Goal: Task Accomplishment & Management: Complete application form

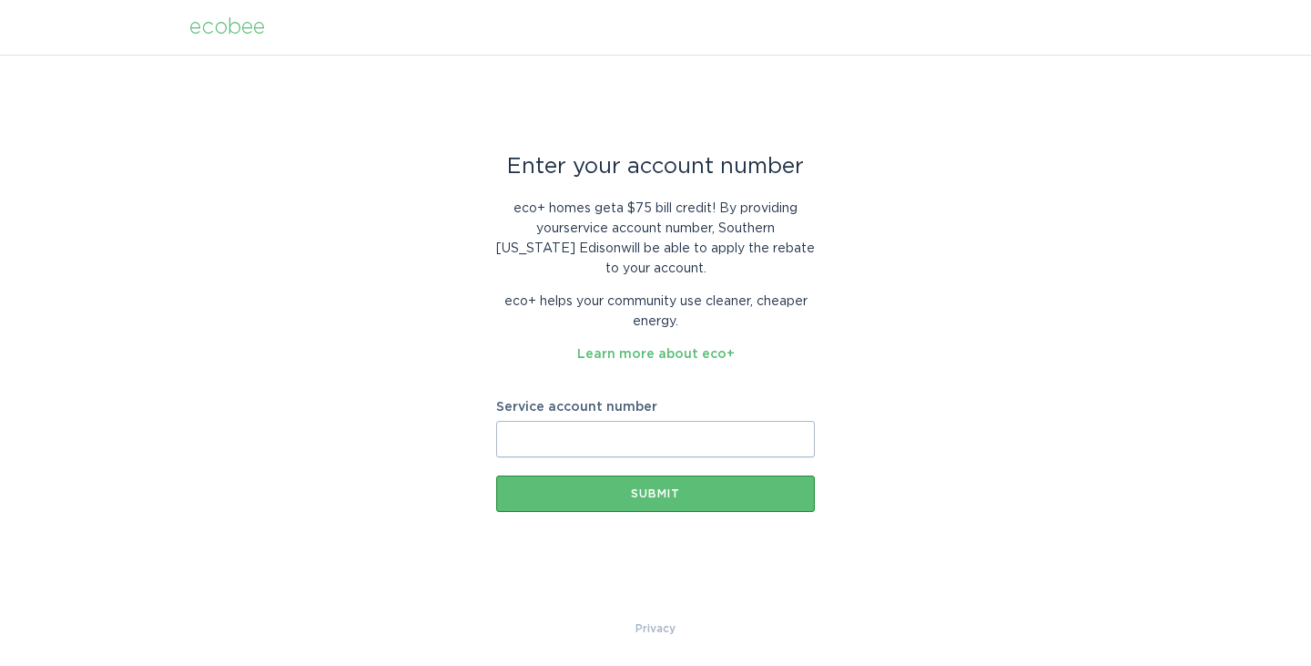
click at [690, 441] on input "Service account number" at bounding box center [655, 439] width 319 height 36
paste input "700996876118"
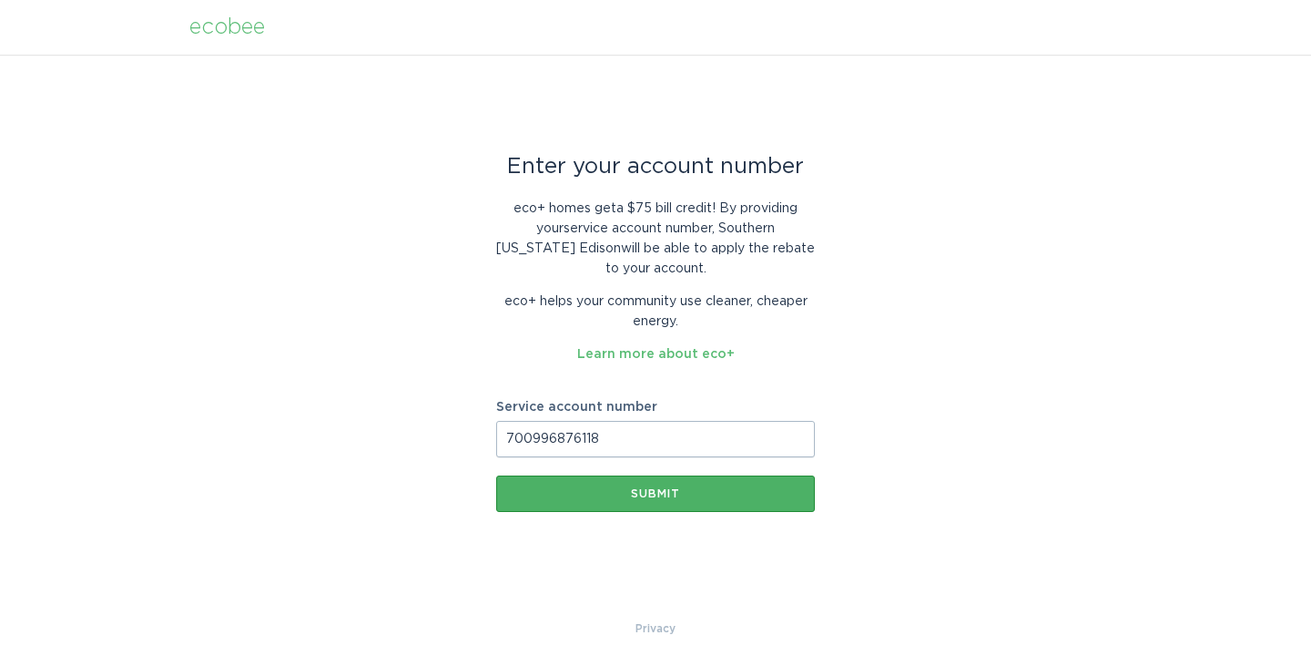
type input "700996876118"
click at [675, 510] on button "Submit" at bounding box center [655, 493] width 319 height 36
